Goal: Book appointment/travel/reservation

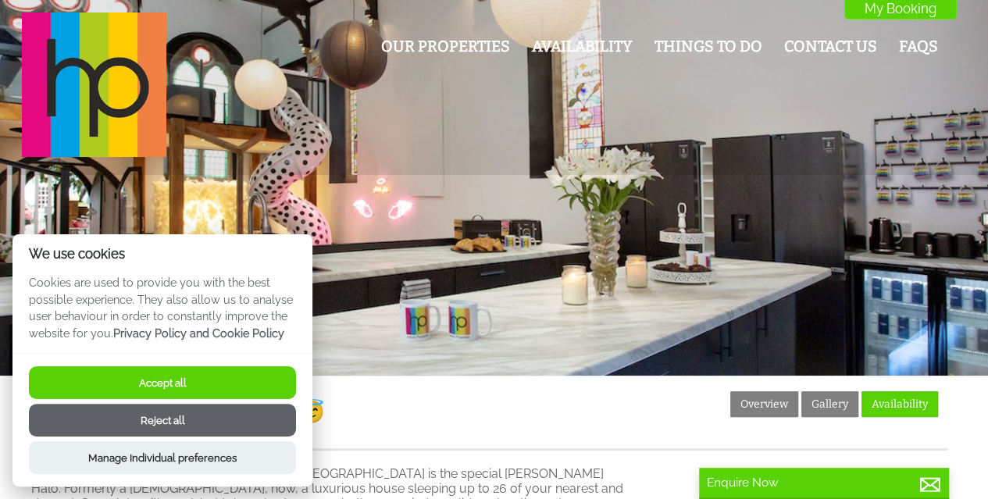
click at [178, 412] on button "Reject all" at bounding box center [162, 420] width 267 height 33
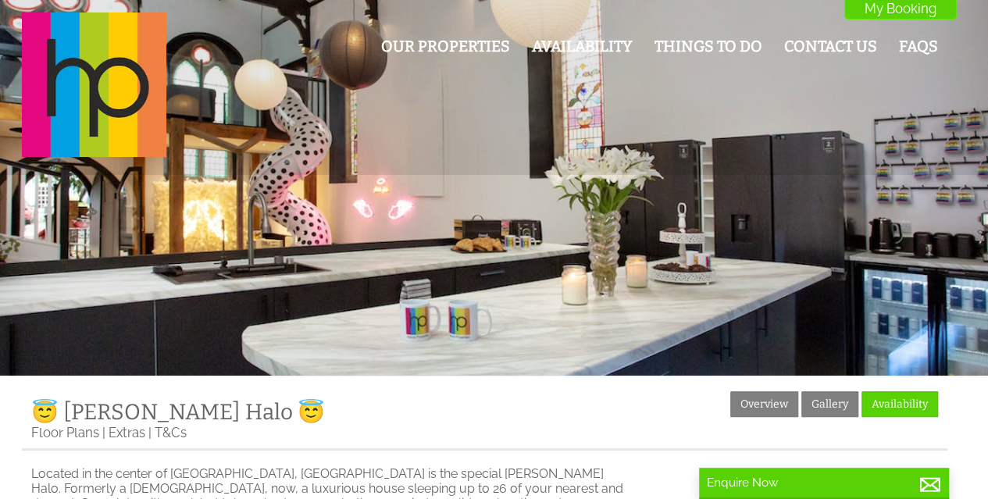
scroll to position [119, 0]
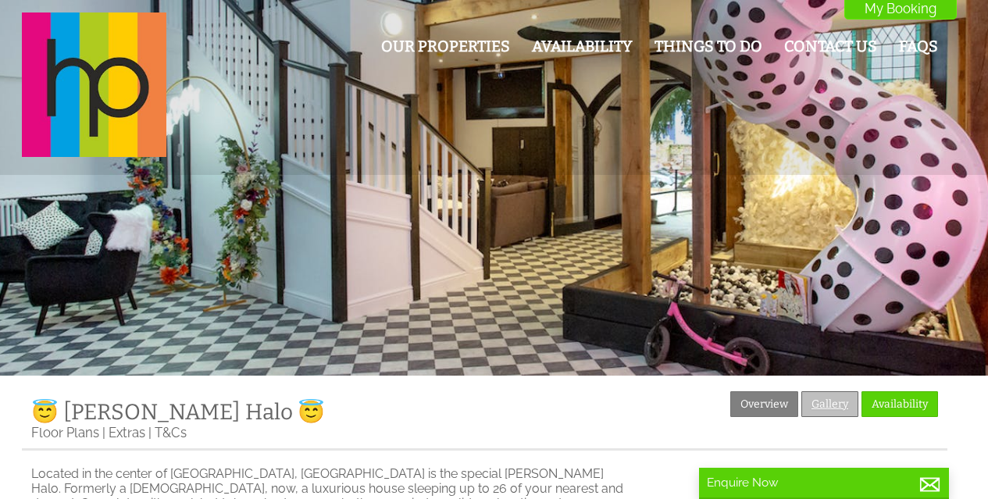
scroll to position [119, 0]
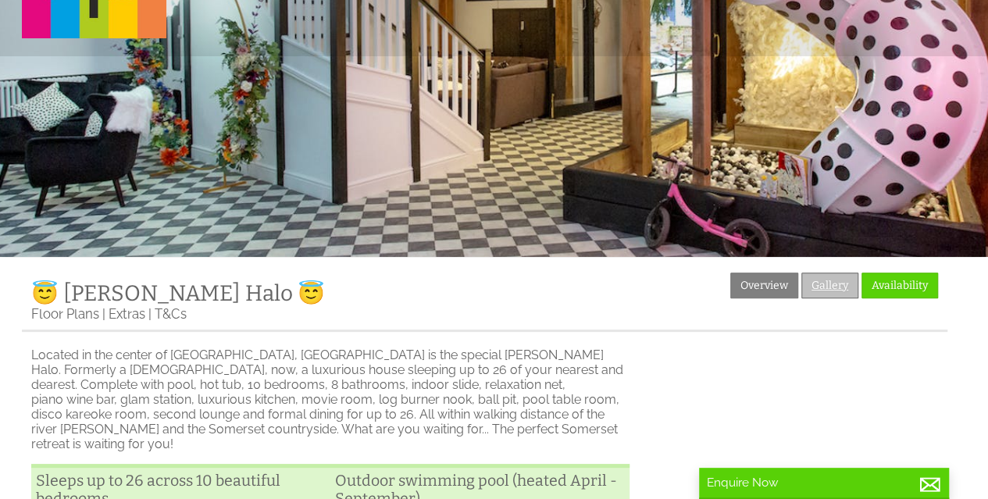
click at [830, 277] on link "Gallery" at bounding box center [830, 286] width 57 height 26
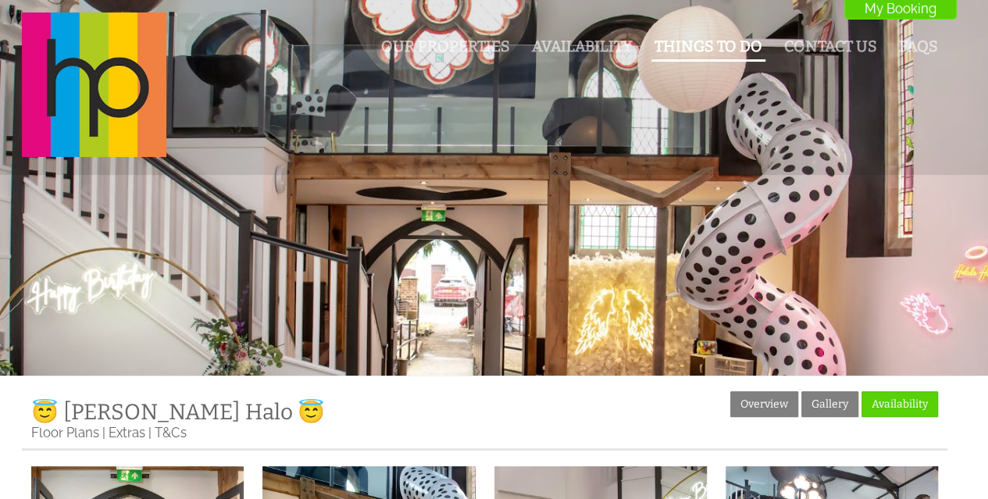
click at [716, 48] on link "Things To Do" at bounding box center [709, 46] width 108 height 18
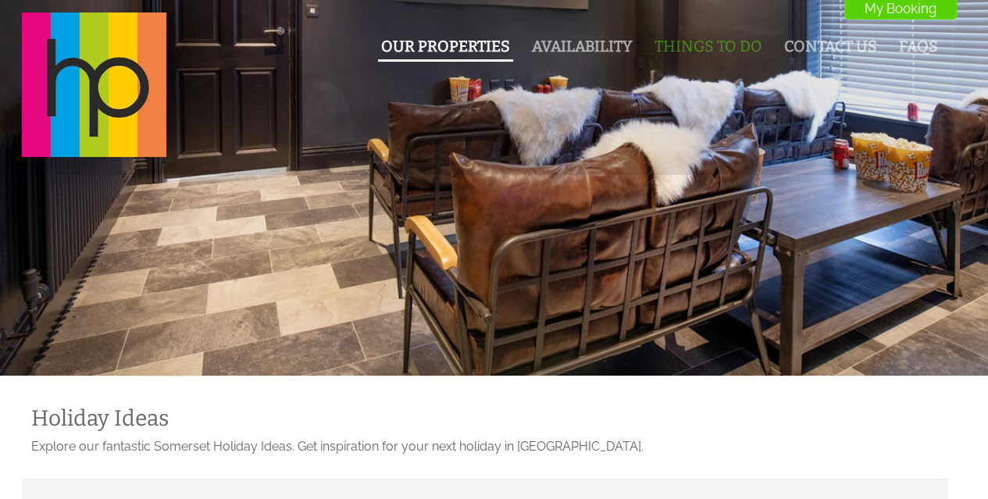
click at [455, 43] on link "Our Properties" at bounding box center [445, 46] width 129 height 18
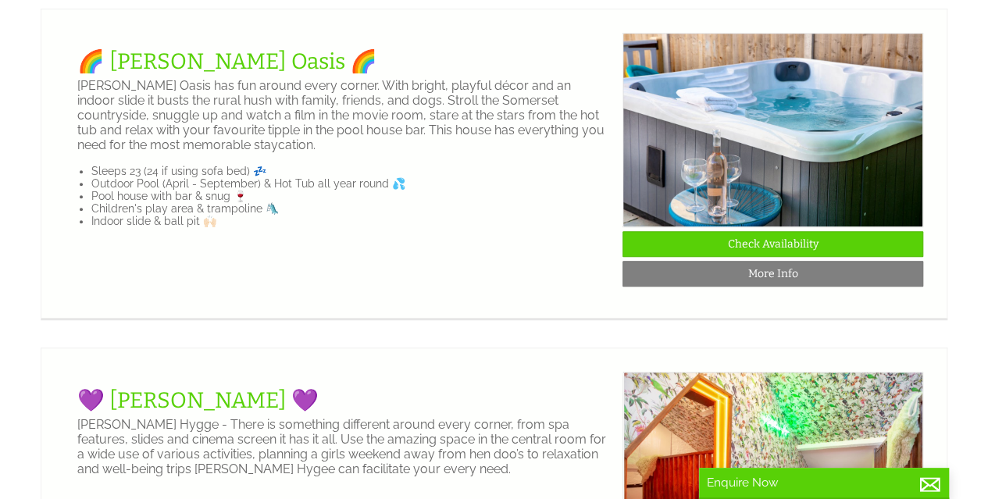
scroll to position [0, 644]
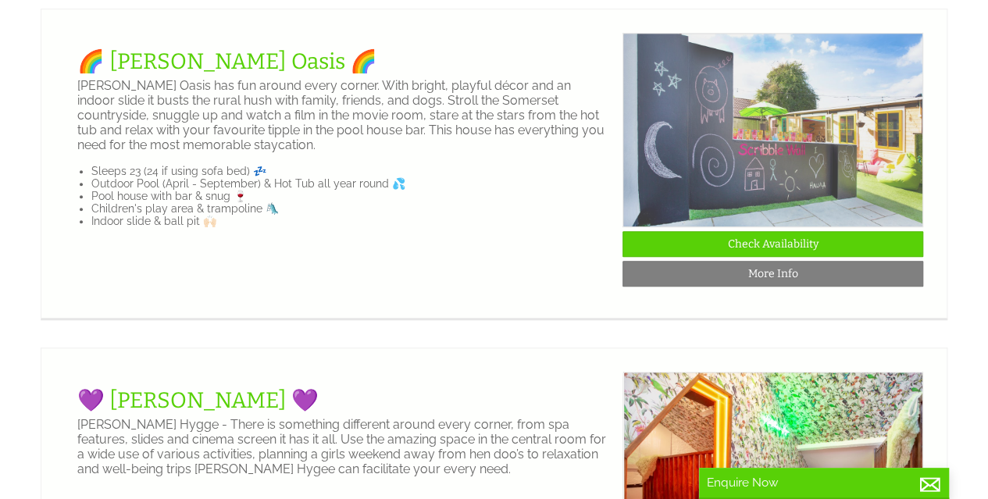
click at [914, 226] on img at bounding box center [773, 130] width 301 height 195
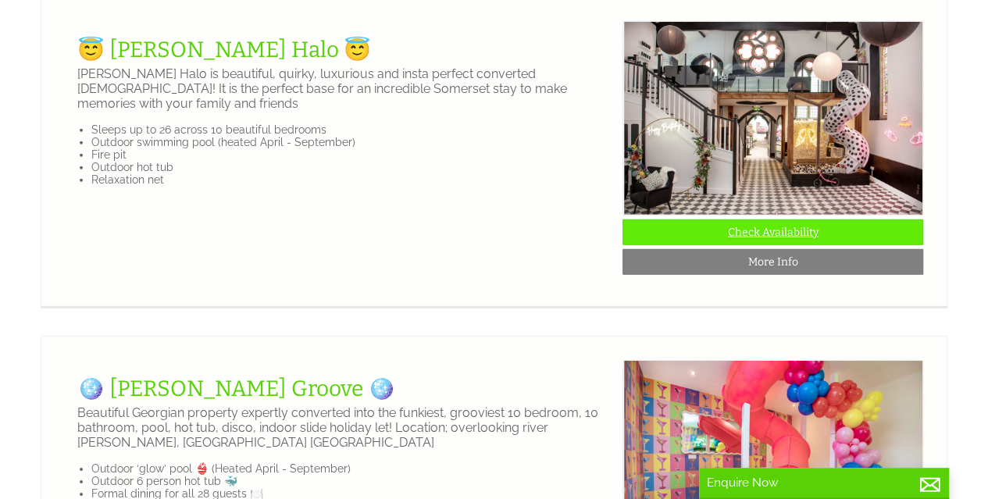
click at [777, 245] on link "Check Availability" at bounding box center [773, 233] width 301 height 26
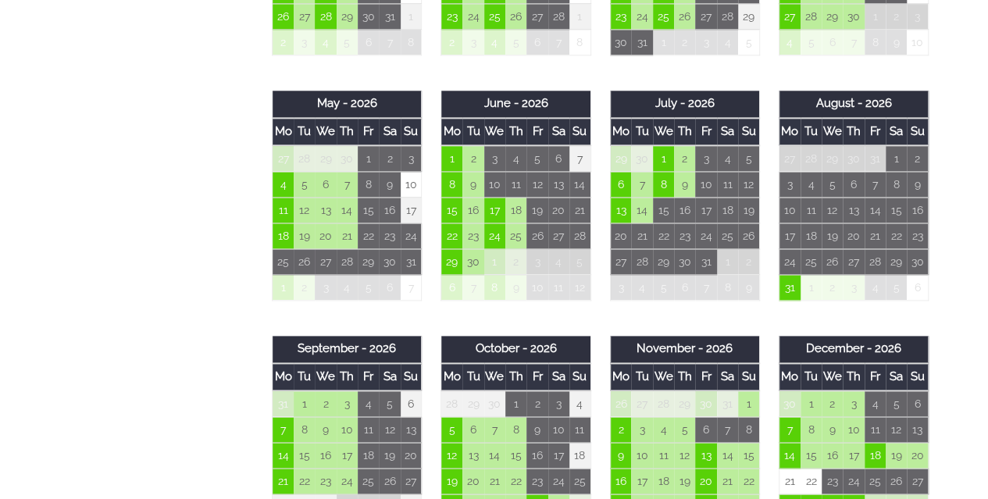
scroll to position [845, 0]
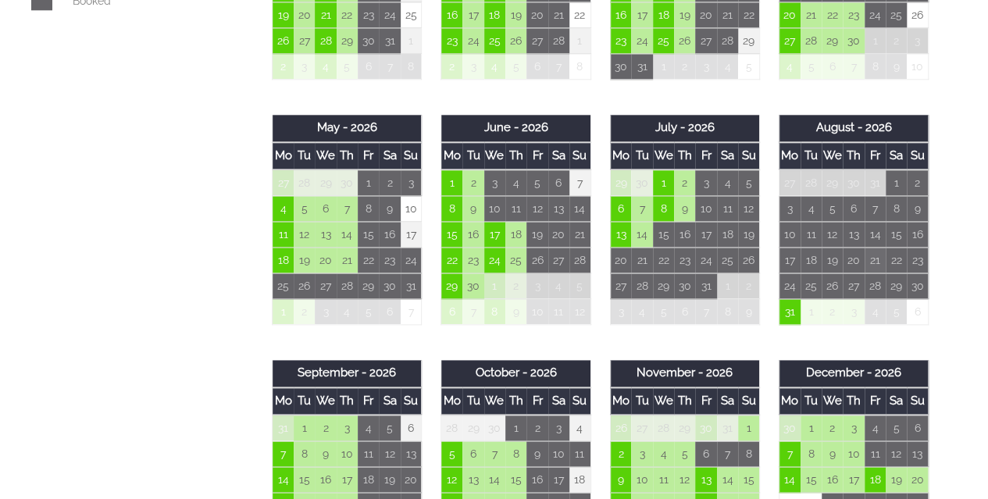
click at [870, 264] on td "21" at bounding box center [875, 261] width 21 height 26
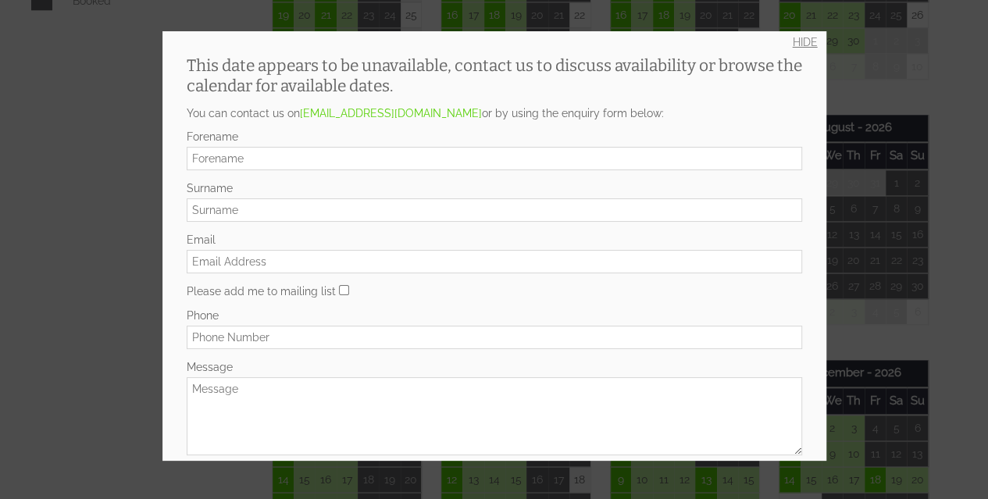
click at [793, 38] on link "HIDE" at bounding box center [805, 42] width 25 height 12
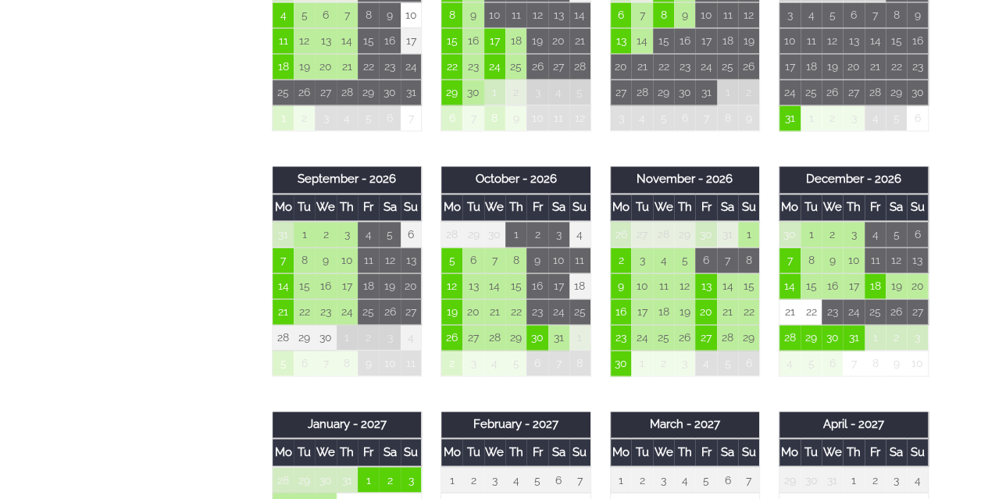
scroll to position [1038, 0]
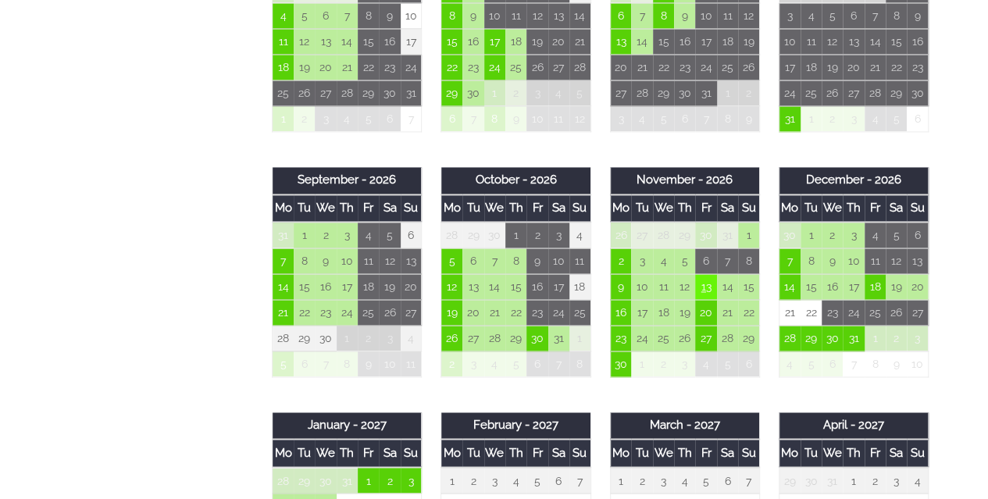
click at [708, 284] on td "13" at bounding box center [705, 287] width 21 height 26
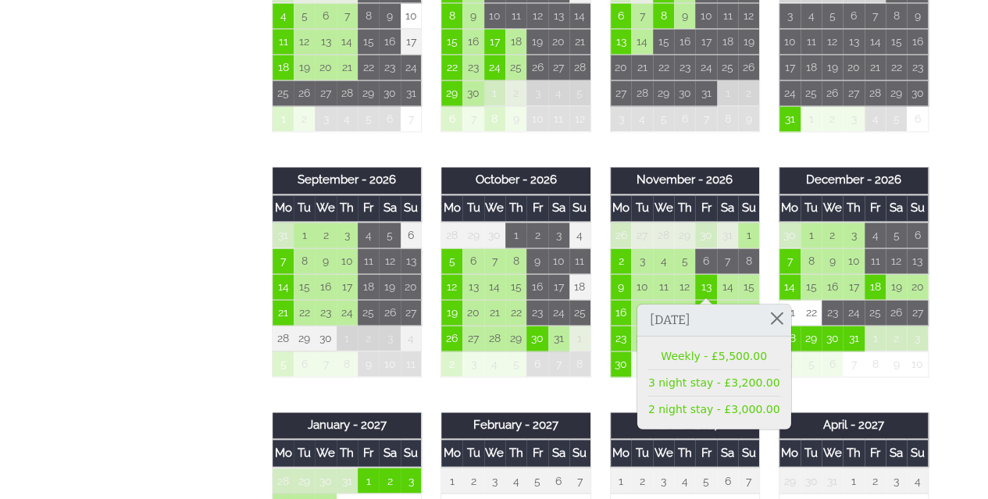
click at [155, 288] on div "Properties 😇 [PERSON_NAME] Halo 😇 Overview Gallery Availability Floor Plans Ext…" at bounding box center [485, 128] width 926 height 1550
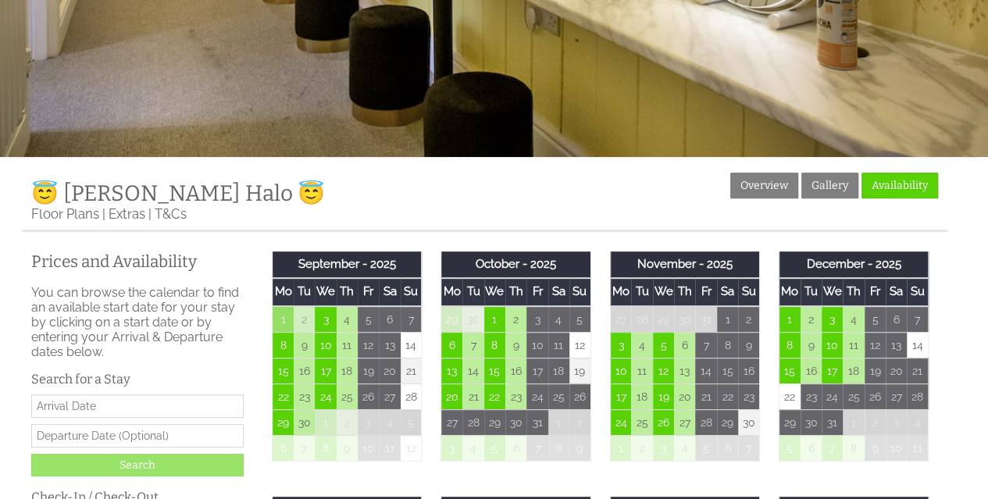
scroll to position [0, 0]
